Goal: Information Seeking & Learning: Find specific fact

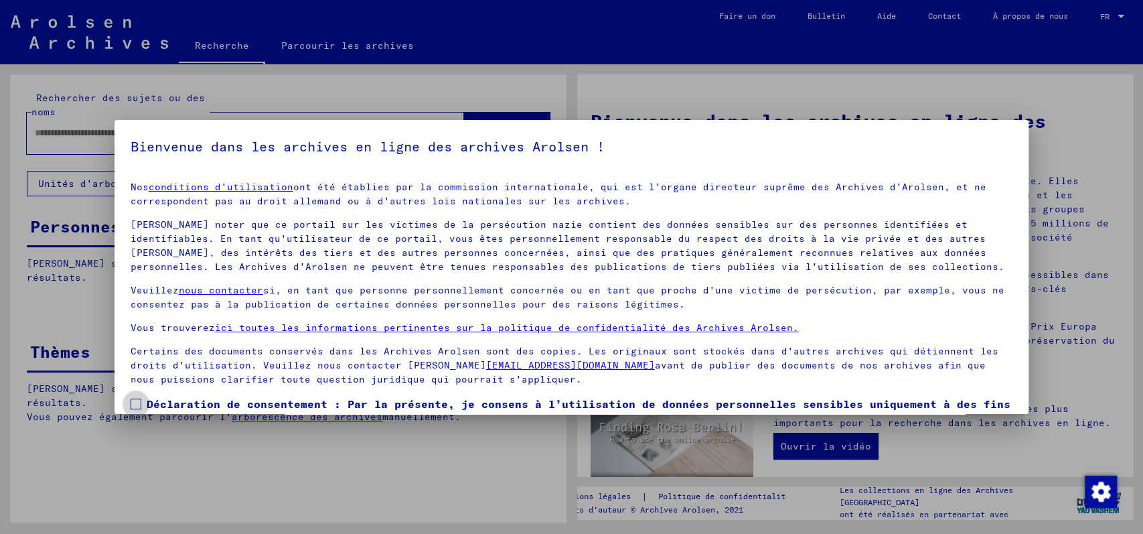
click at [141, 408] on label "Déclaration de consentement : Par la présente, je consens à l’utilisation de do…" at bounding box center [572, 420] width 883 height 48
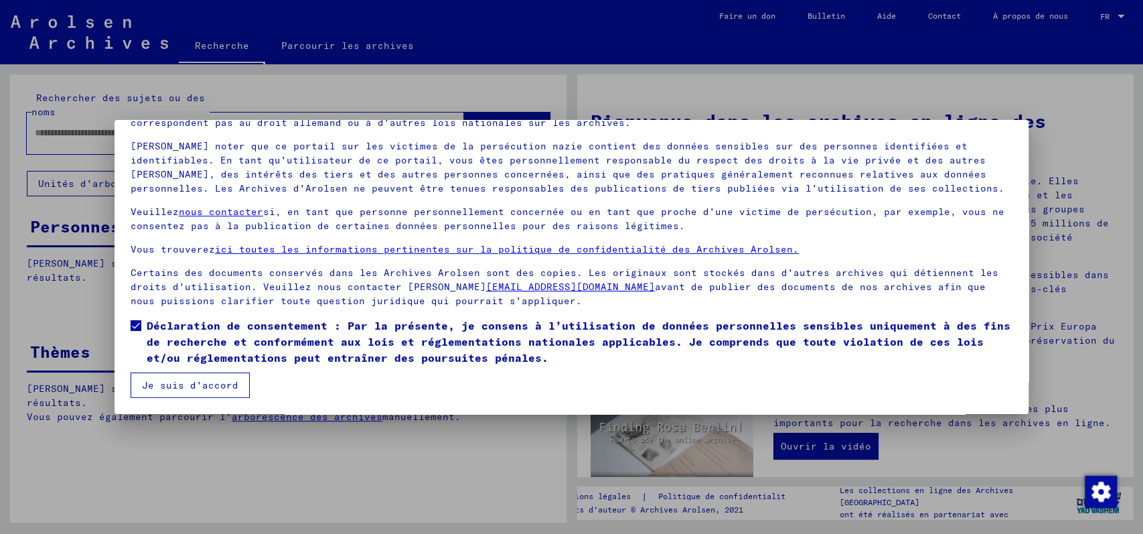
click at [195, 387] on font "Je suis d'accord" at bounding box center [190, 385] width 96 height 12
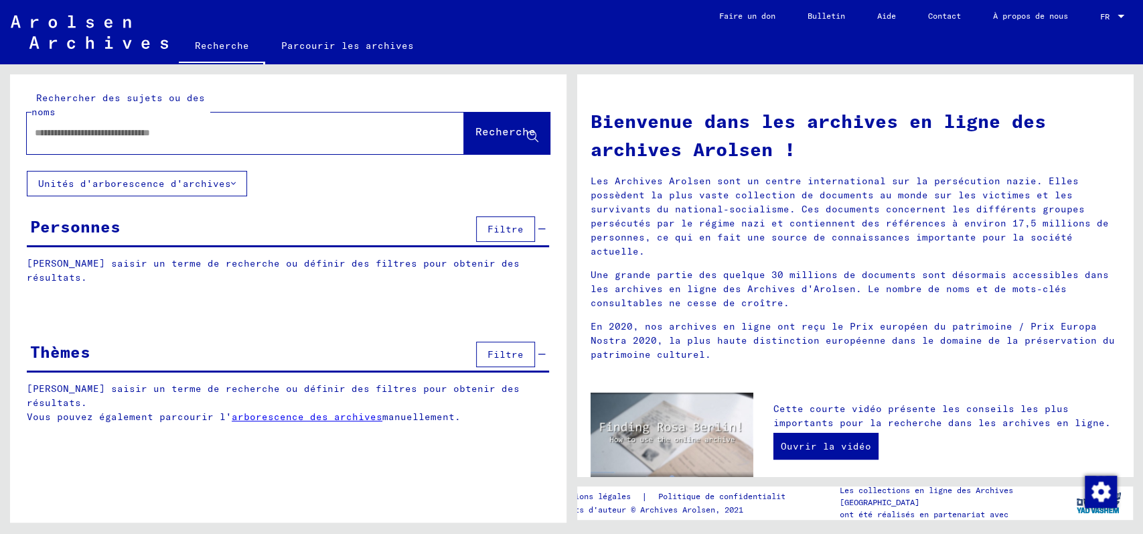
click at [48, 125] on div at bounding box center [225, 133] width 397 height 30
click at [48, 131] on input "text" at bounding box center [229, 133] width 389 height 14
type input "*********"
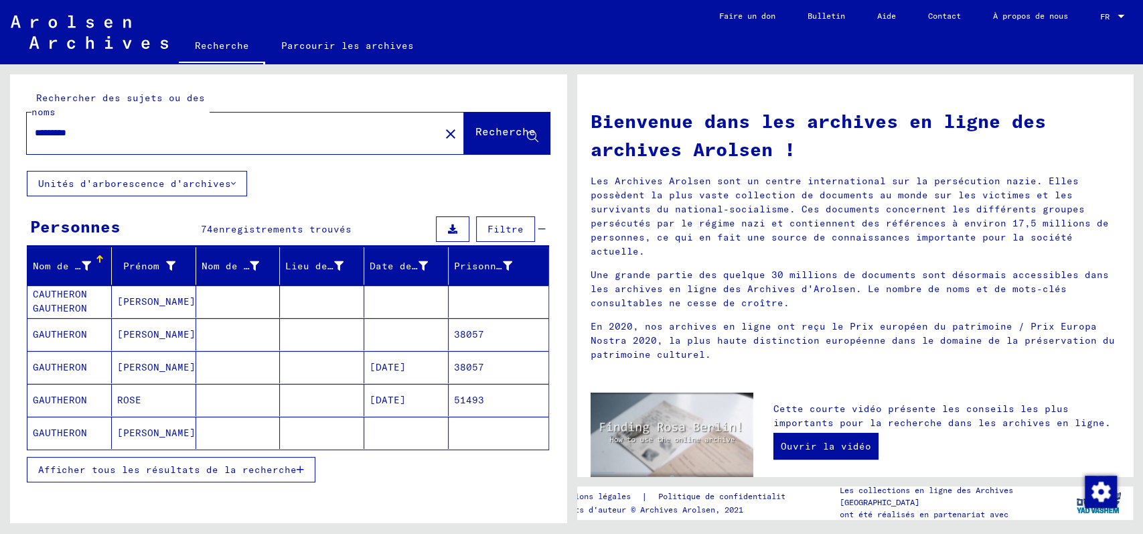
click at [256, 467] on font "Afficher tous les résultats de la recherche" at bounding box center [167, 470] width 259 height 12
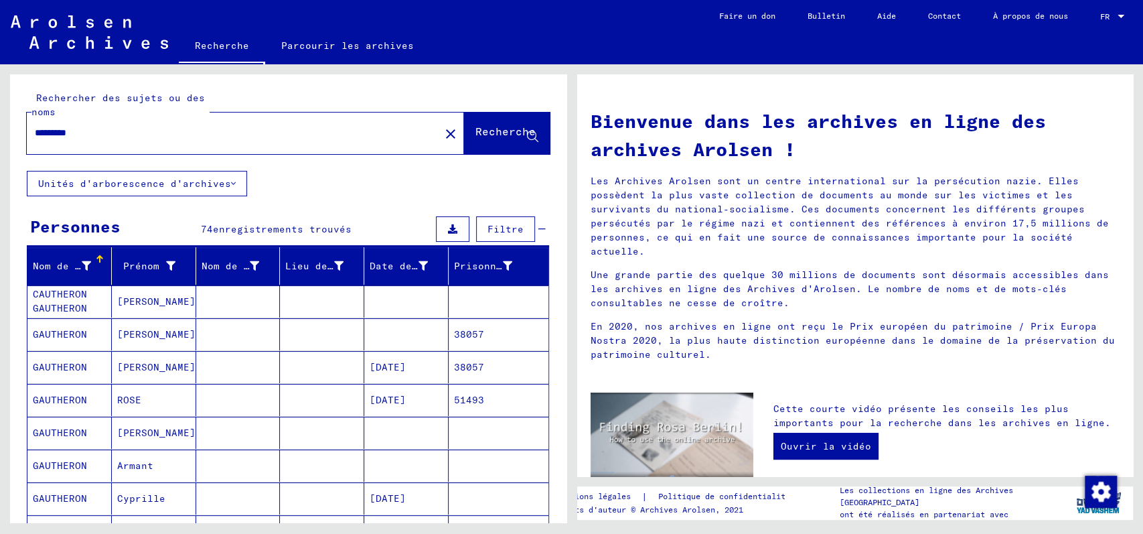
click at [130, 429] on font "[PERSON_NAME]" at bounding box center [156, 433] width 78 height 12
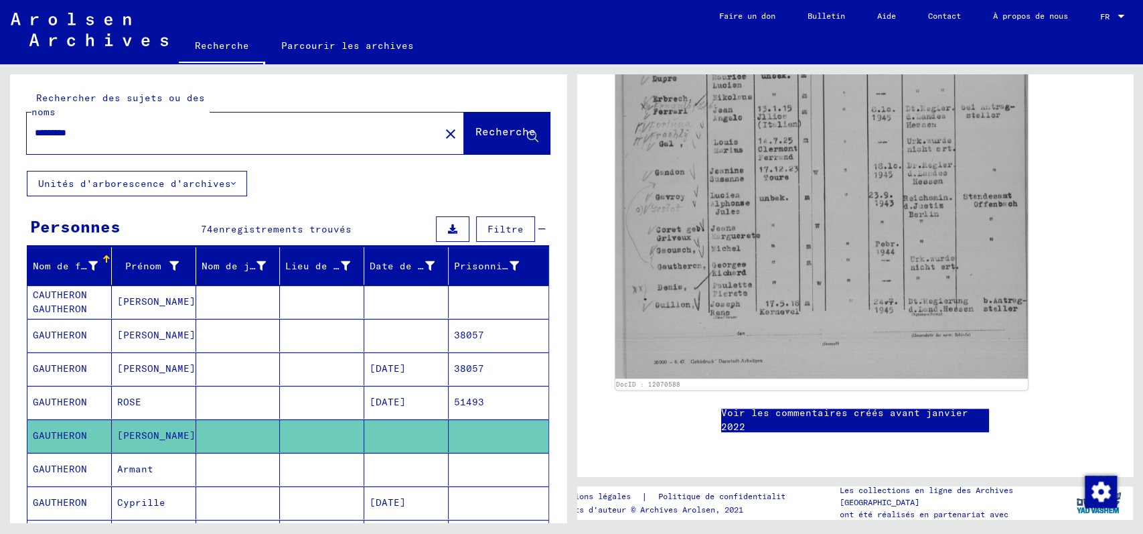
scroll to position [89, 0]
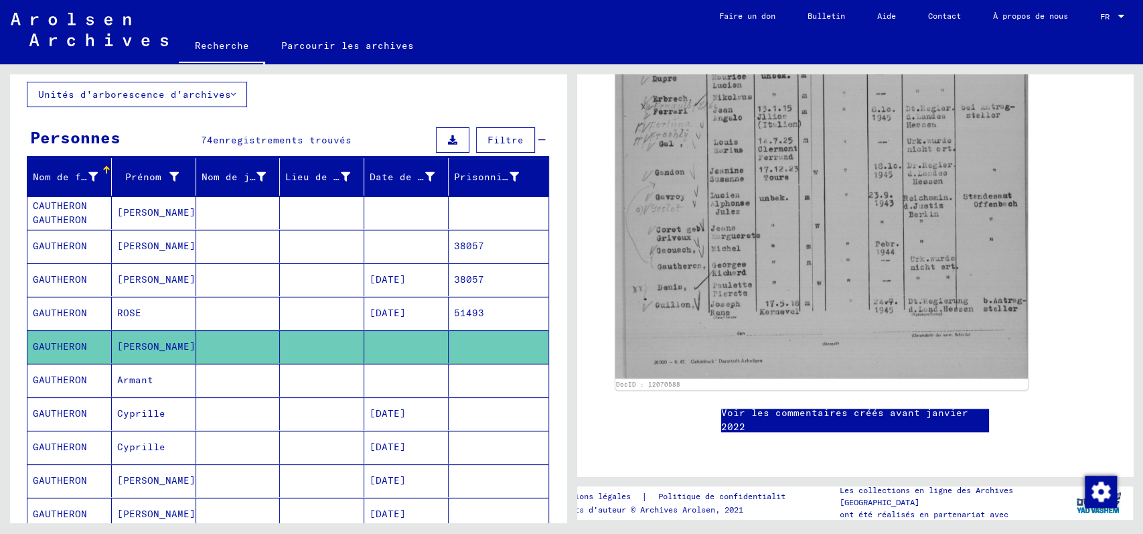
click at [214, 478] on mat-cell at bounding box center [238, 480] width 84 height 33
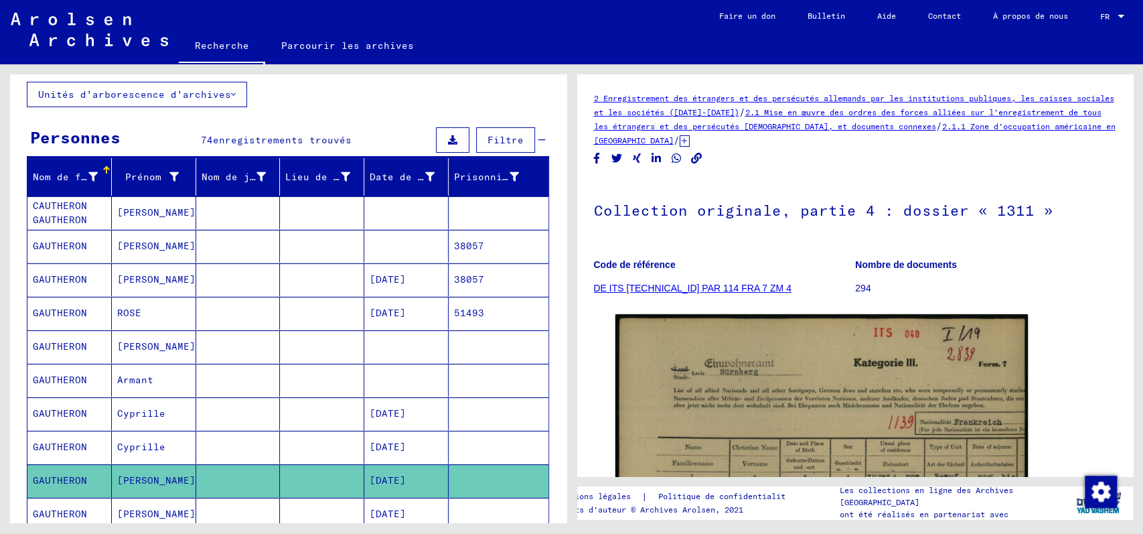
click at [690, 137] on icon at bounding box center [685, 140] width 10 height 11
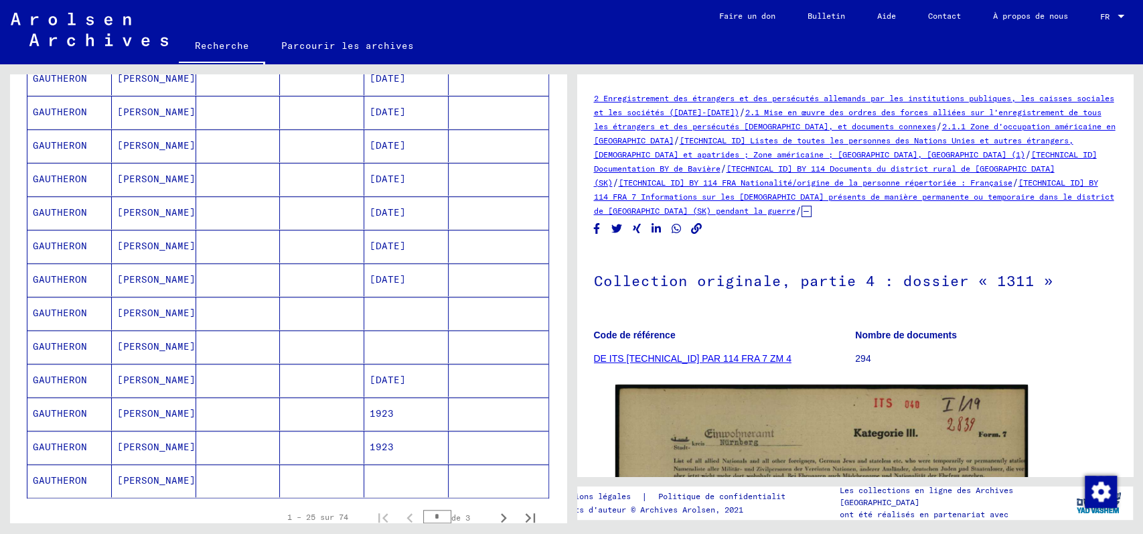
scroll to position [714, 0]
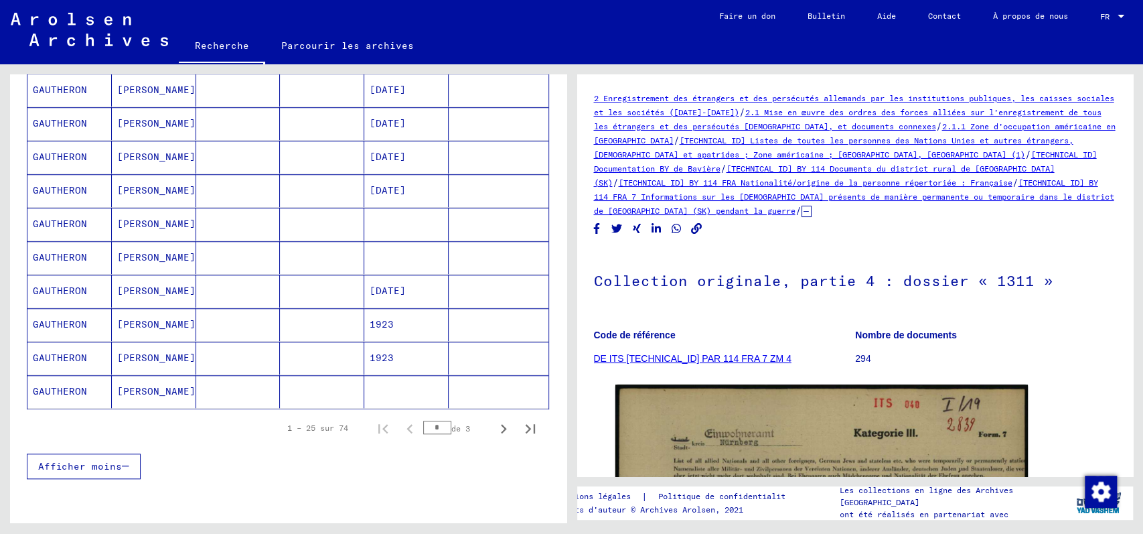
click at [171, 388] on mat-cell "[PERSON_NAME]" at bounding box center [154, 391] width 84 height 33
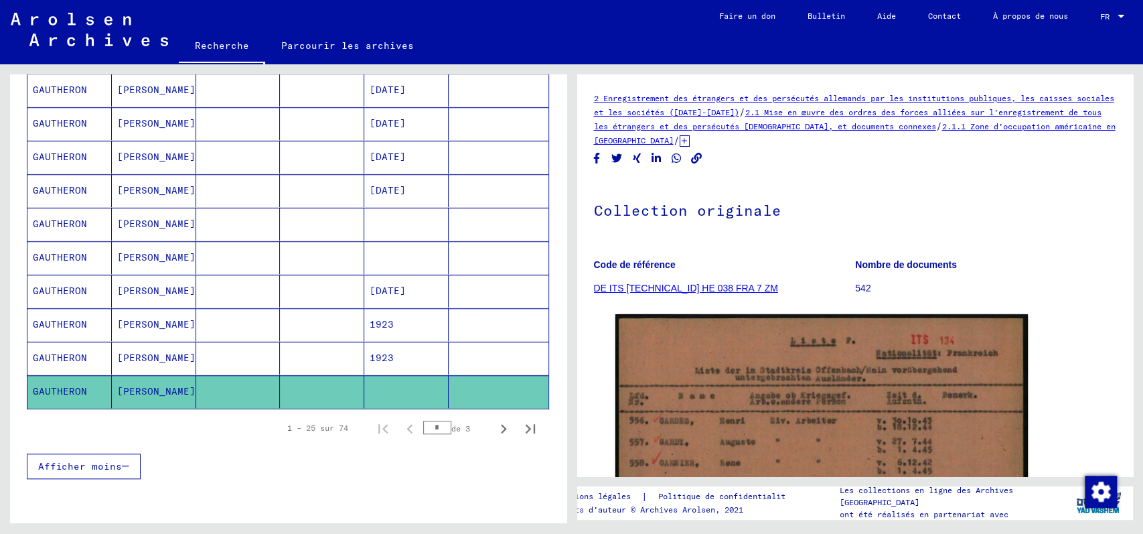
click at [690, 143] on icon at bounding box center [685, 140] width 10 height 11
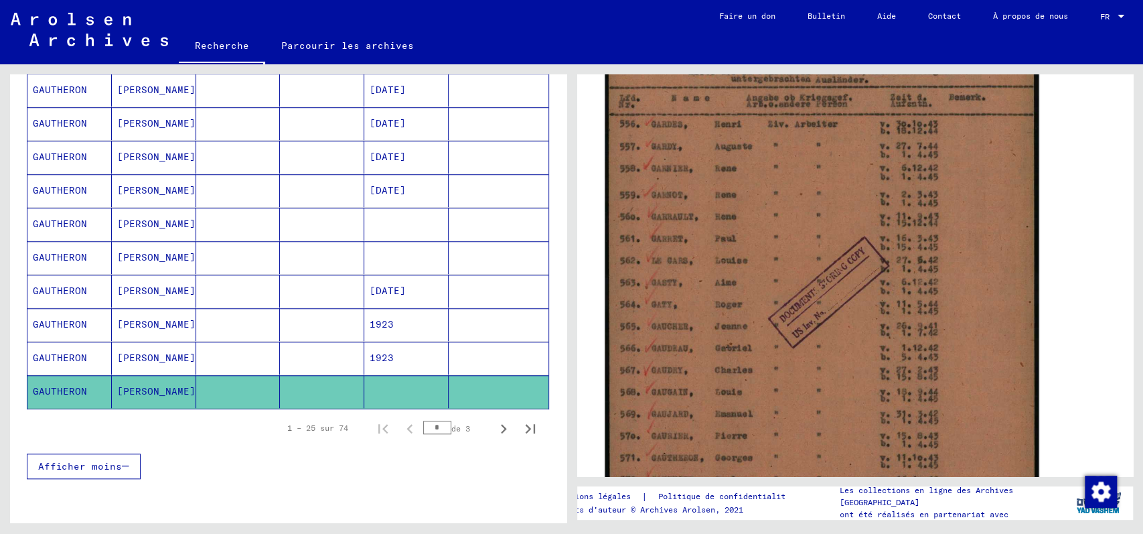
scroll to position [446, 0]
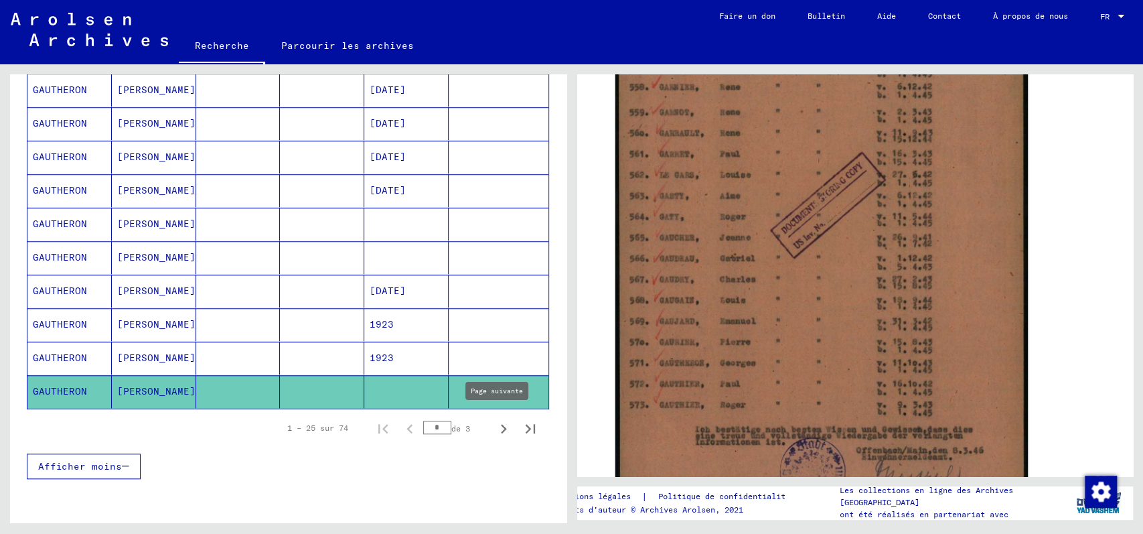
click at [494, 424] on icon "Page suivante" at bounding box center [503, 428] width 19 height 19
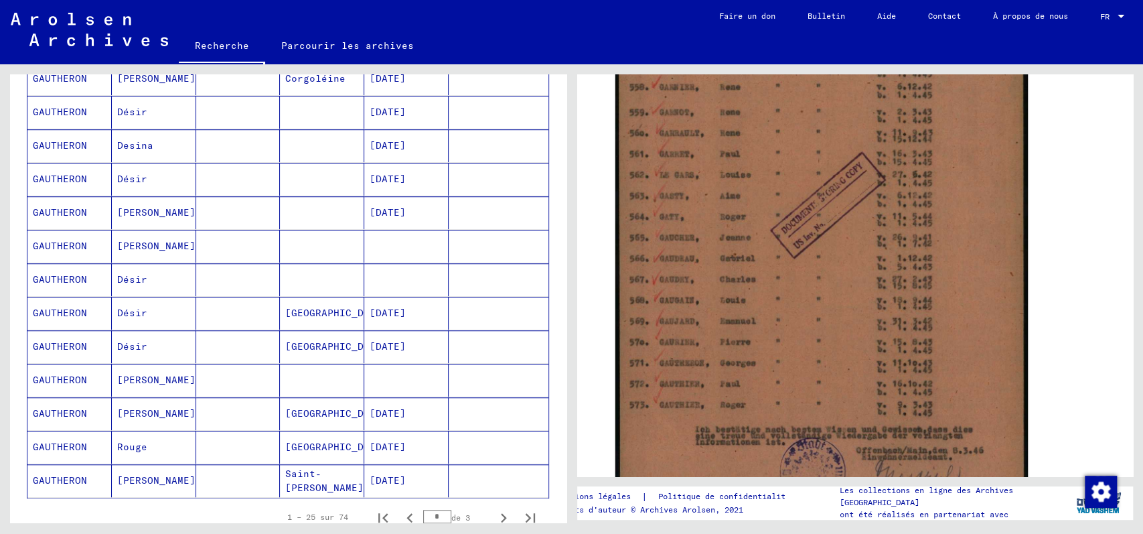
scroll to position [714, 0]
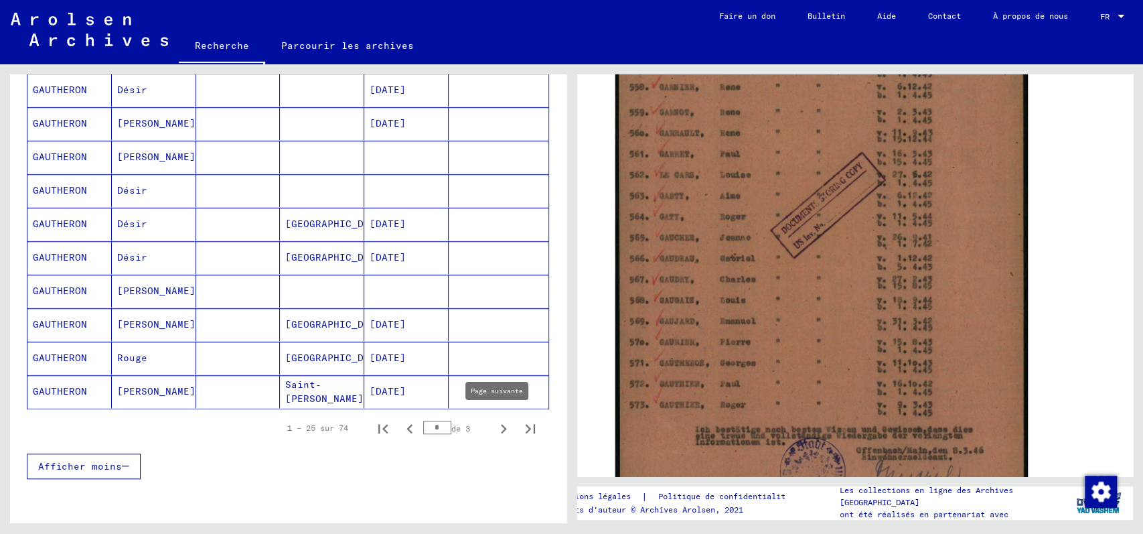
click at [501, 424] on icon "Page suivante" at bounding box center [504, 428] width 6 height 9
type input "*"
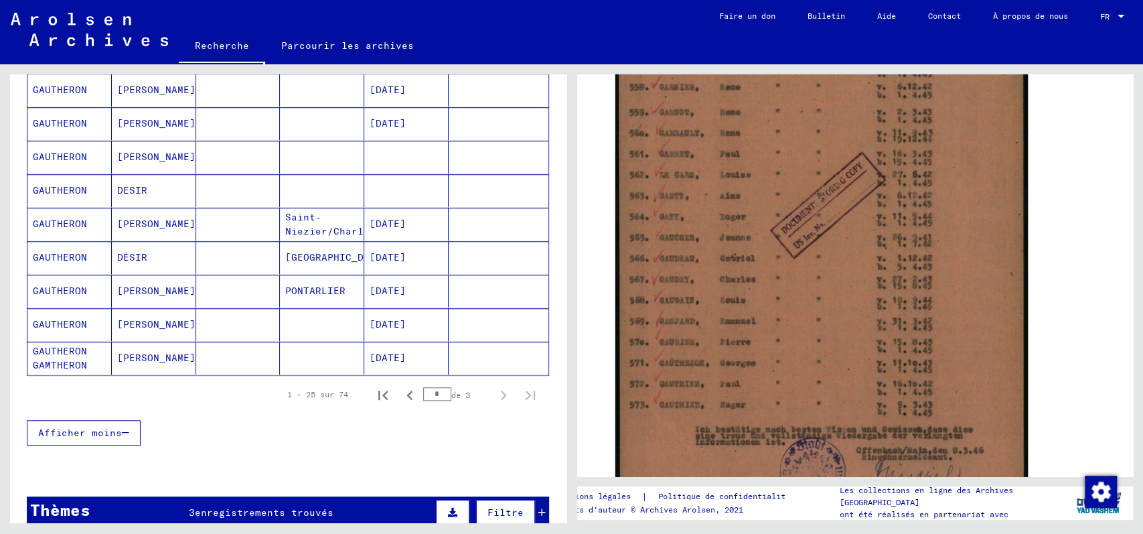
click at [228, 326] on mat-cell at bounding box center [238, 324] width 84 height 33
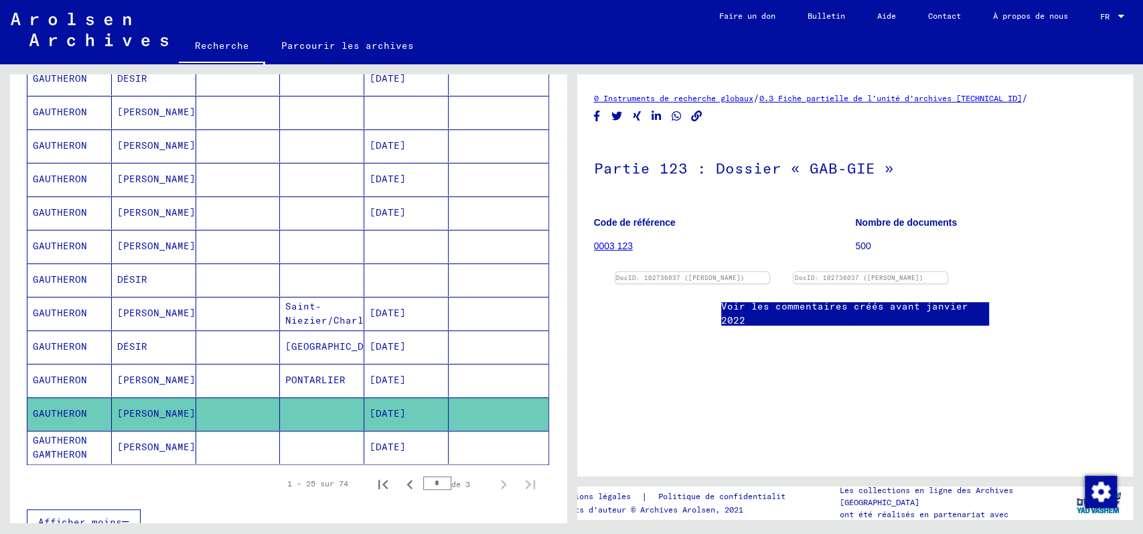
scroll to position [536, 0]
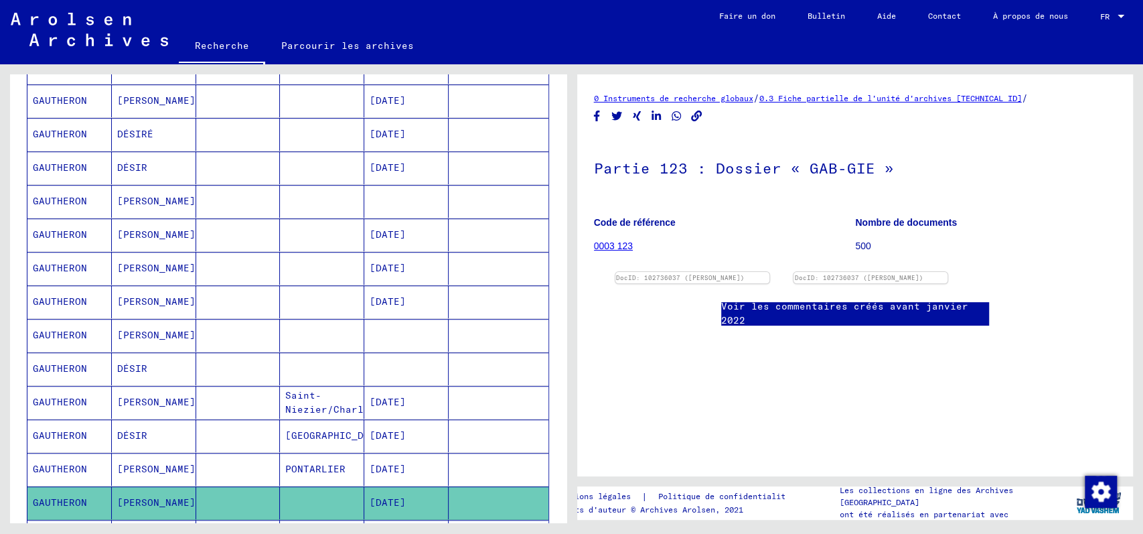
click at [222, 299] on mat-cell at bounding box center [238, 301] width 84 height 33
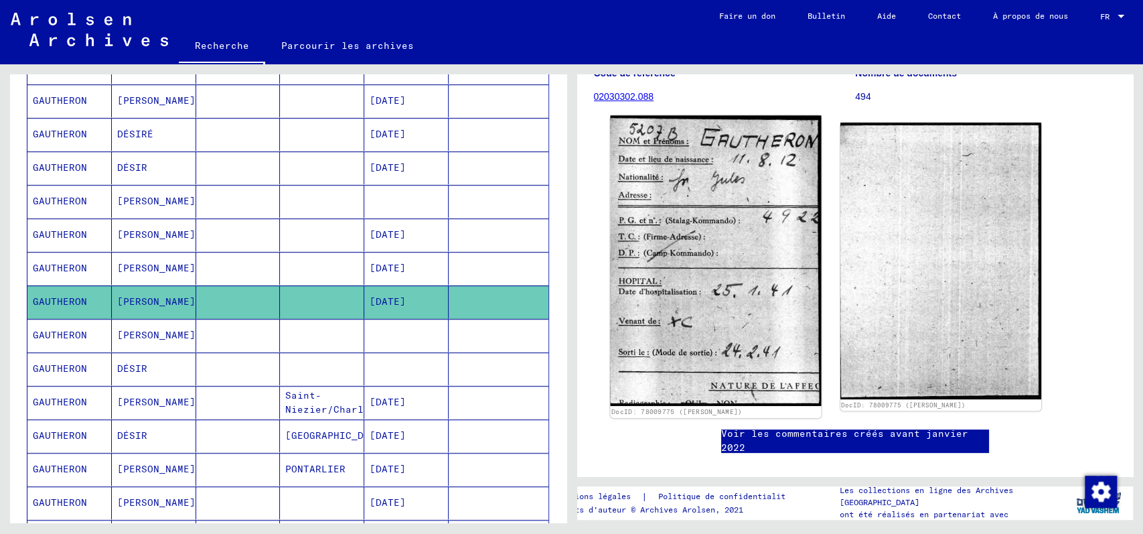
scroll to position [178, 0]
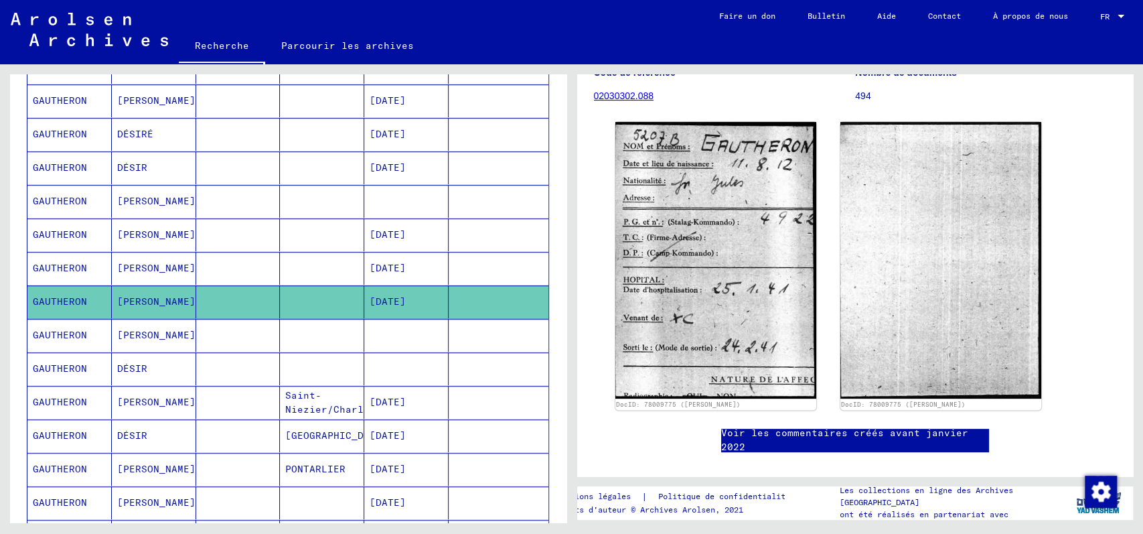
click at [161, 263] on font "[PERSON_NAME]" at bounding box center [156, 268] width 78 height 14
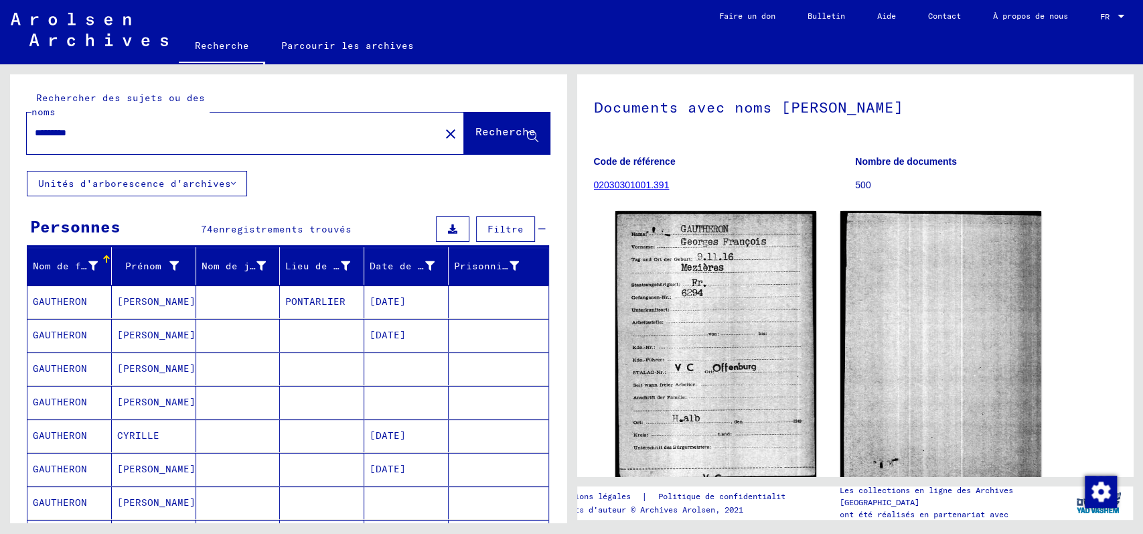
click at [97, 134] on input "*********" at bounding box center [233, 133] width 397 height 14
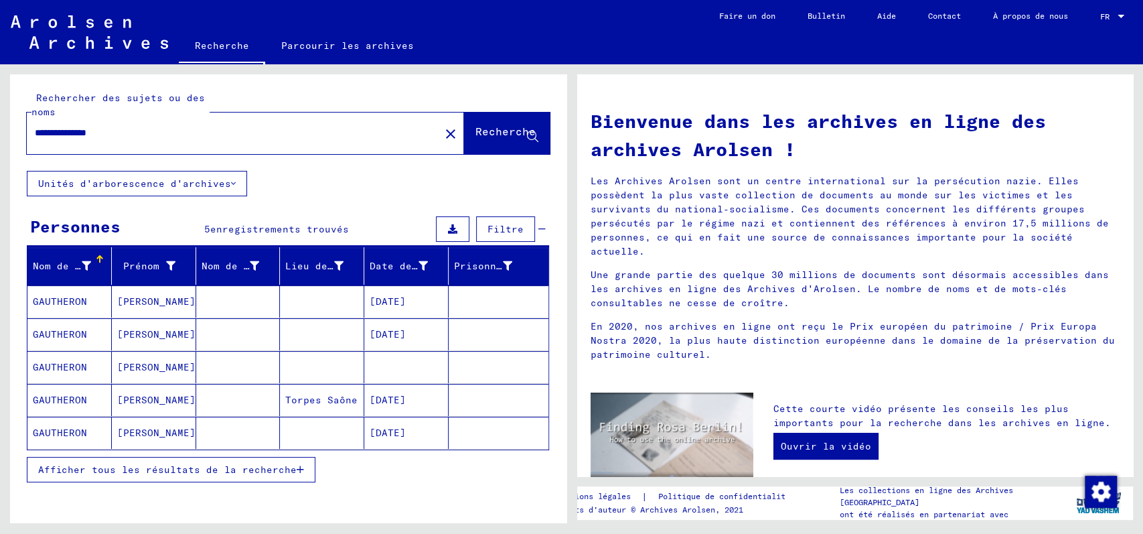
drag, startPoint x: 96, startPoint y: 133, endPoint x: 133, endPoint y: 137, distance: 36.4
click at [133, 137] on input "**********" at bounding box center [229, 133] width 389 height 14
type input "**********"
click at [227, 472] on font "Afficher tous les résultats de la recherche" at bounding box center [167, 470] width 259 height 12
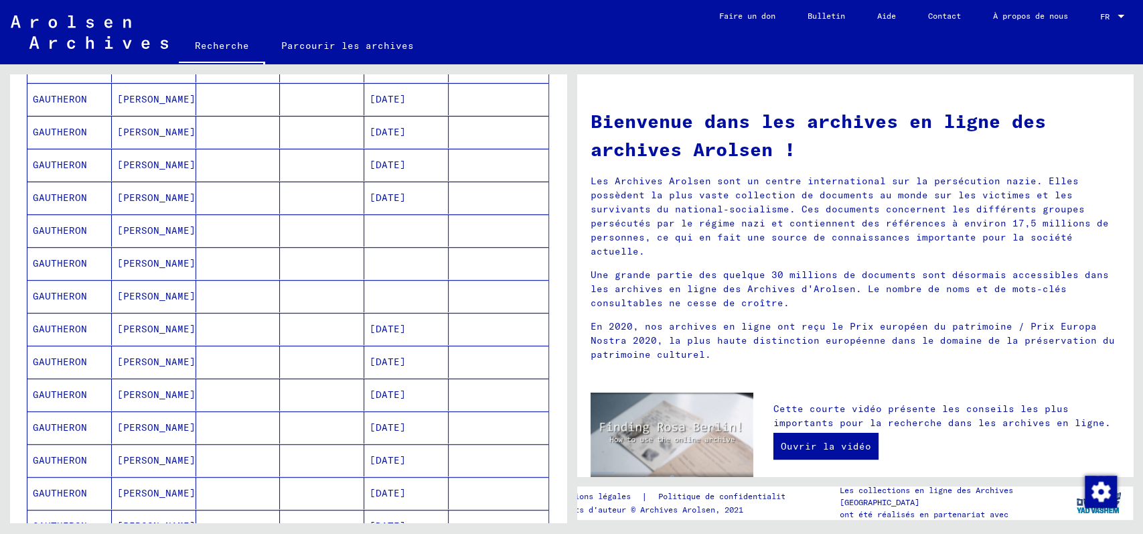
scroll to position [357, 0]
